Goal: Find specific page/section: Find specific page/section

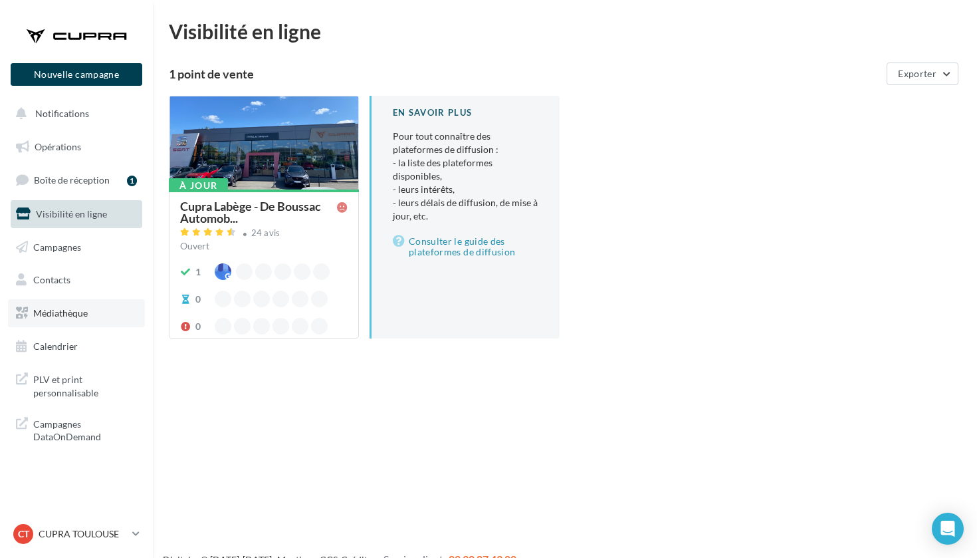
click at [74, 312] on span "Médiathèque" at bounding box center [60, 312] width 55 height 11
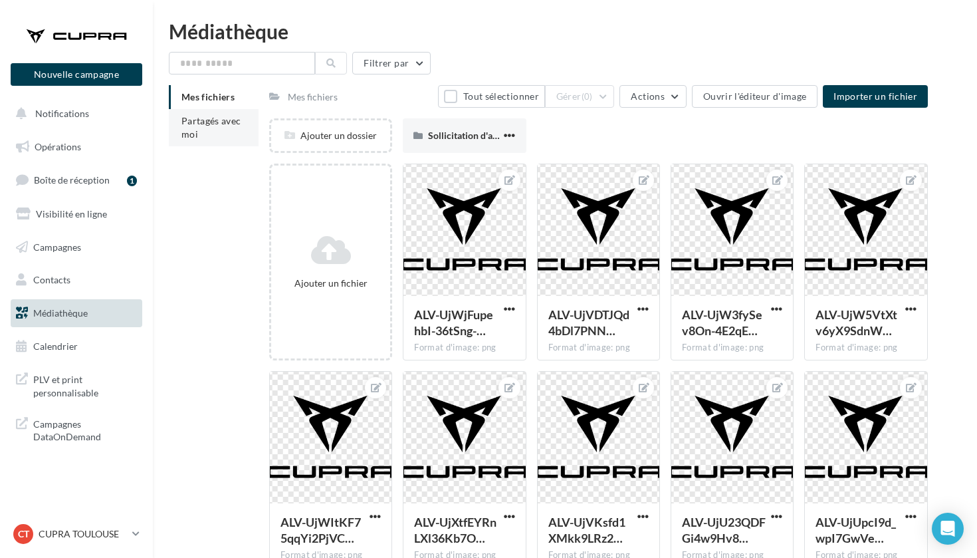
click at [220, 138] on li "Partagés avec moi" at bounding box center [214, 127] width 90 height 37
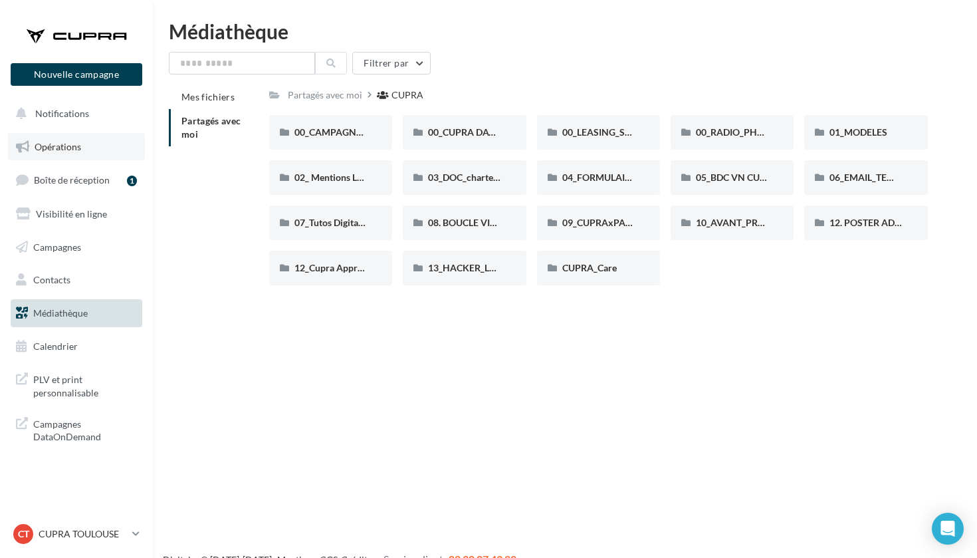
click at [71, 144] on span "Opérations" at bounding box center [58, 146] width 47 height 11
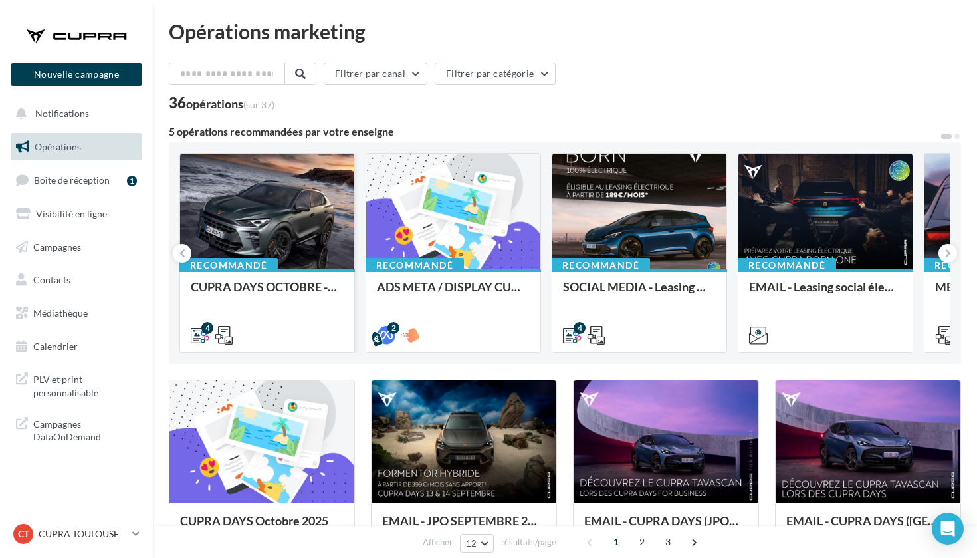
click at [259, 207] on div at bounding box center [267, 212] width 174 height 117
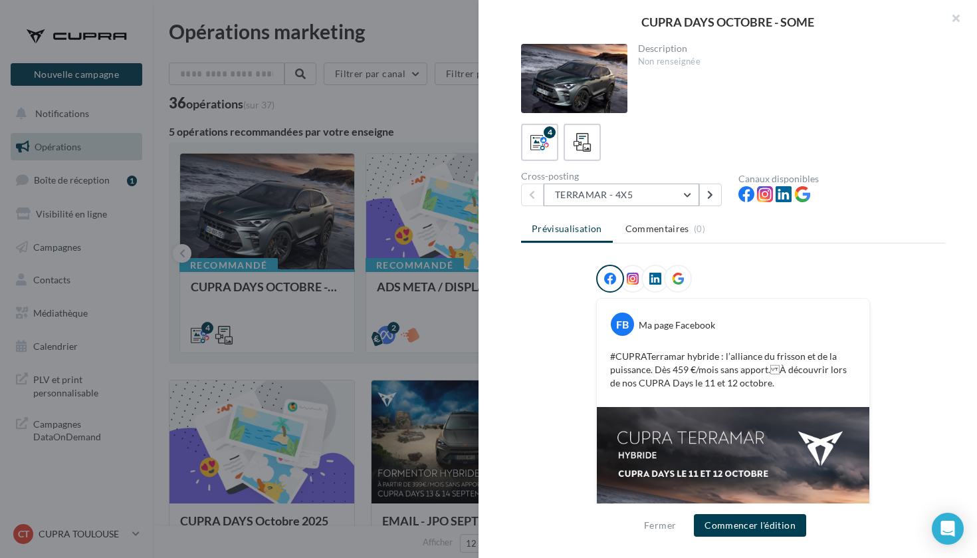
click at [610, 193] on button "TERRAMAR - 4X5" at bounding box center [622, 194] width 156 height 23
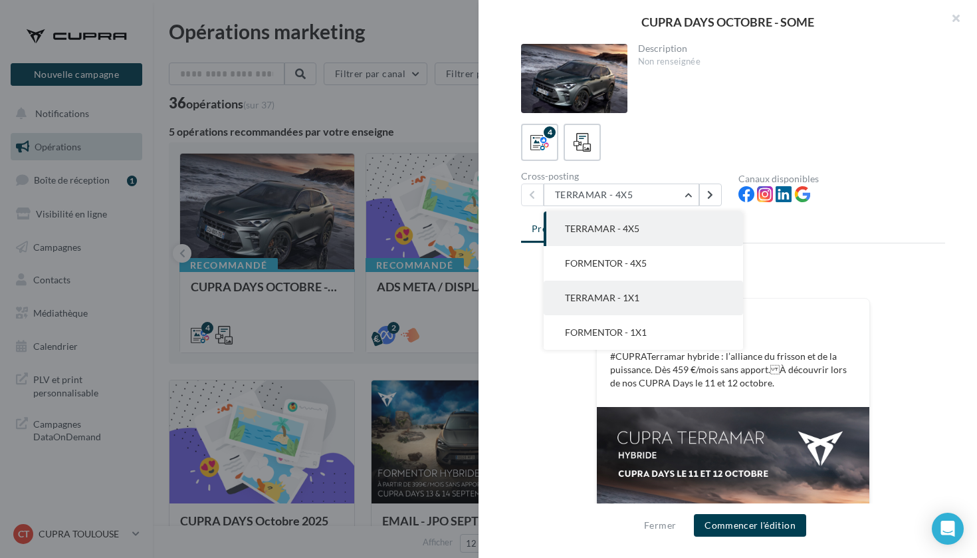
click at [608, 300] on span "TERRAMAR - 1X1" at bounding box center [602, 297] width 74 height 11
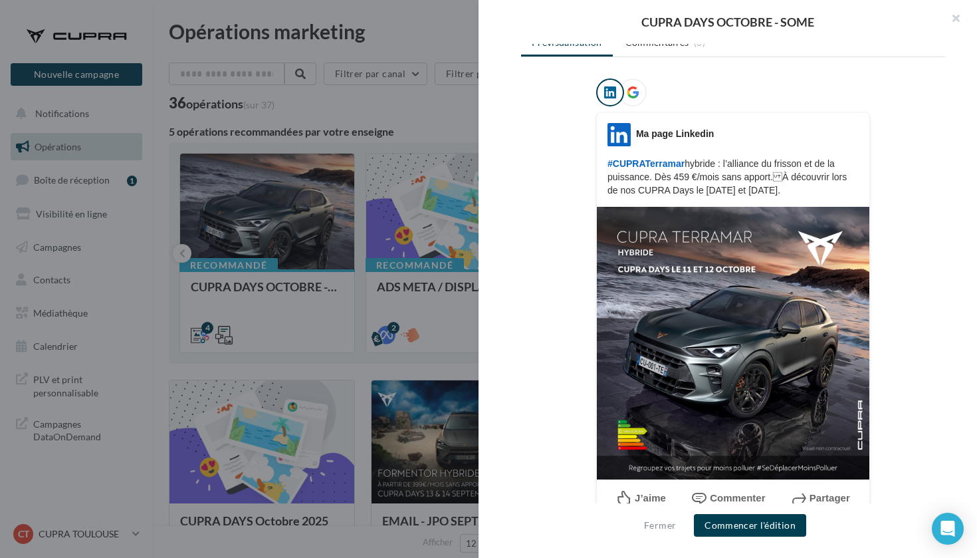
scroll to position [201, 0]
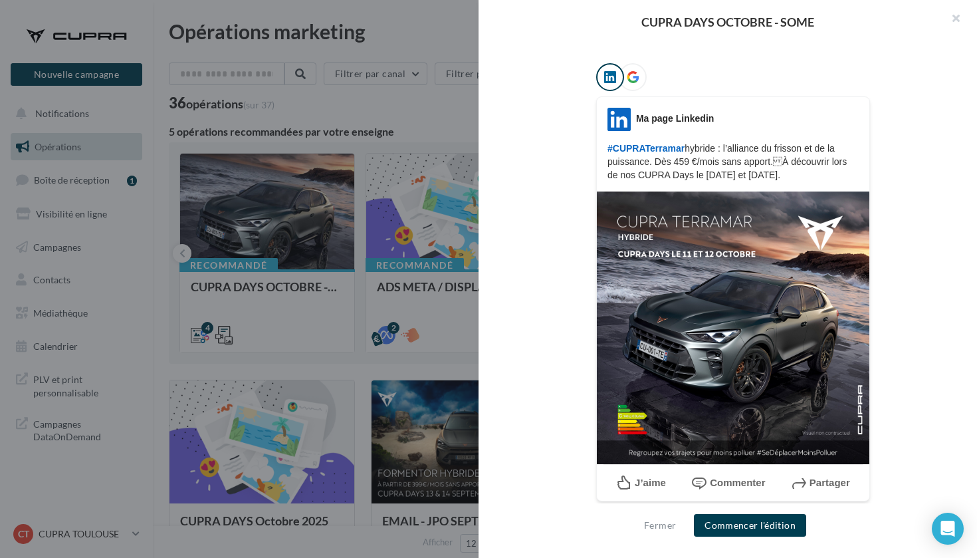
click at [417, 347] on div at bounding box center [488, 279] width 977 height 558
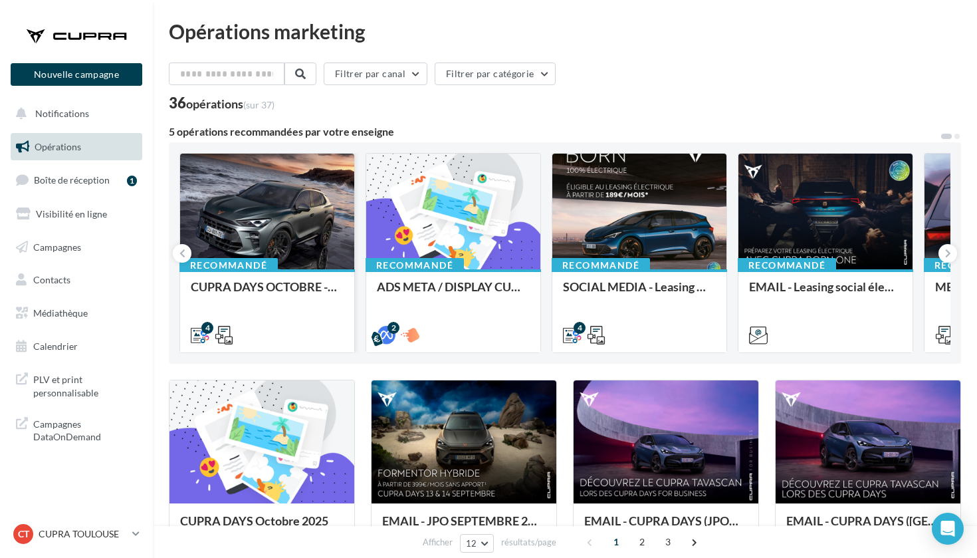
click at [289, 220] on div at bounding box center [267, 212] width 174 height 117
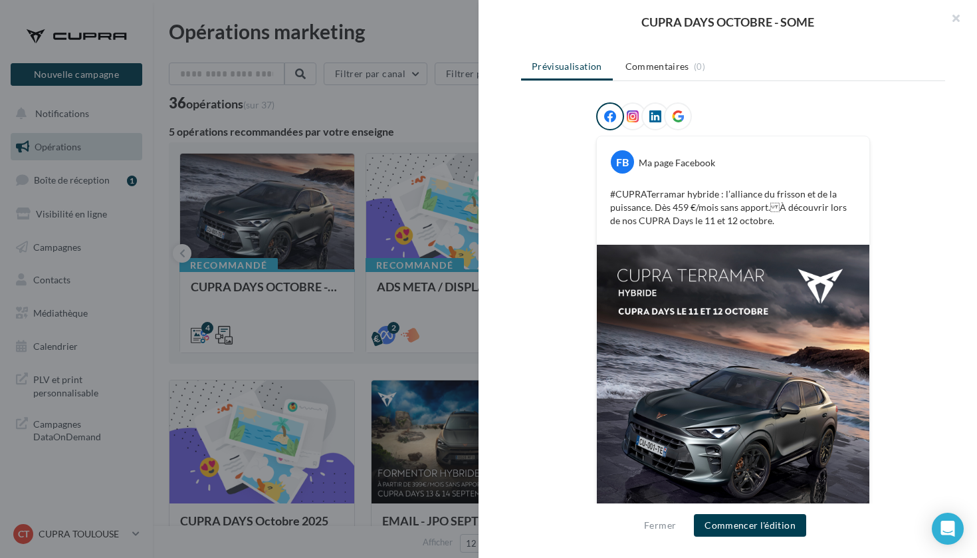
scroll to position [172, 0]
